Goal: Check status: Check status

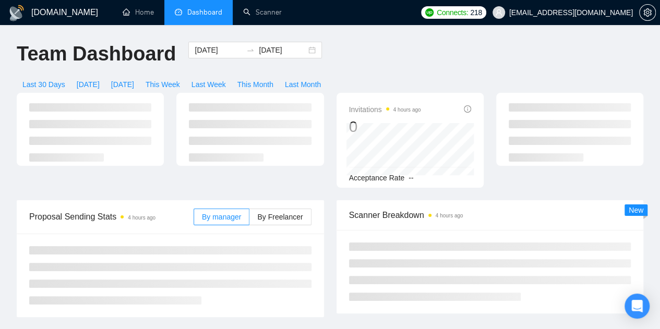
click at [134, 79] on span "[DATE]" at bounding box center [122, 84] width 23 height 11
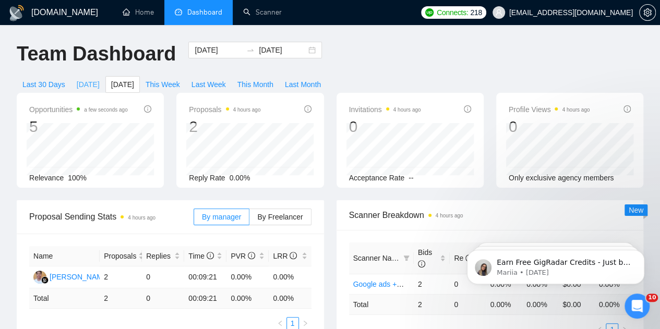
click at [100, 79] on span "[DATE]" at bounding box center [88, 84] width 23 height 11
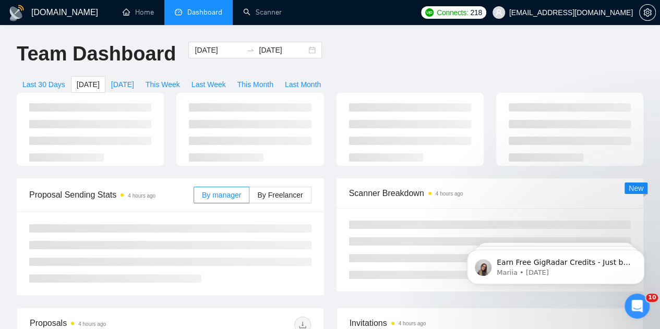
type input "[DATE]"
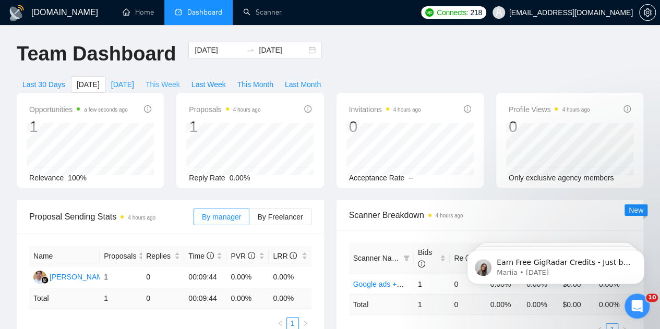
click at [186, 76] on button "This Week" at bounding box center [163, 84] width 46 height 17
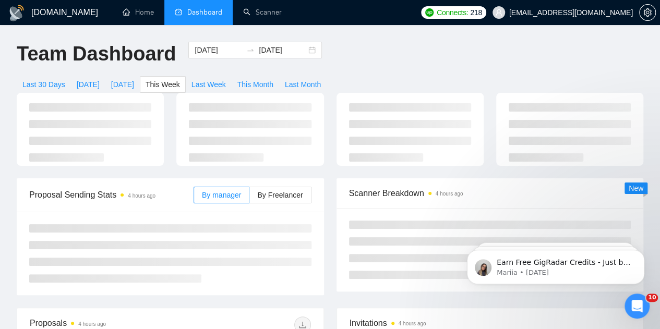
type input "[DATE]"
